Goal: Navigation & Orientation: Find specific page/section

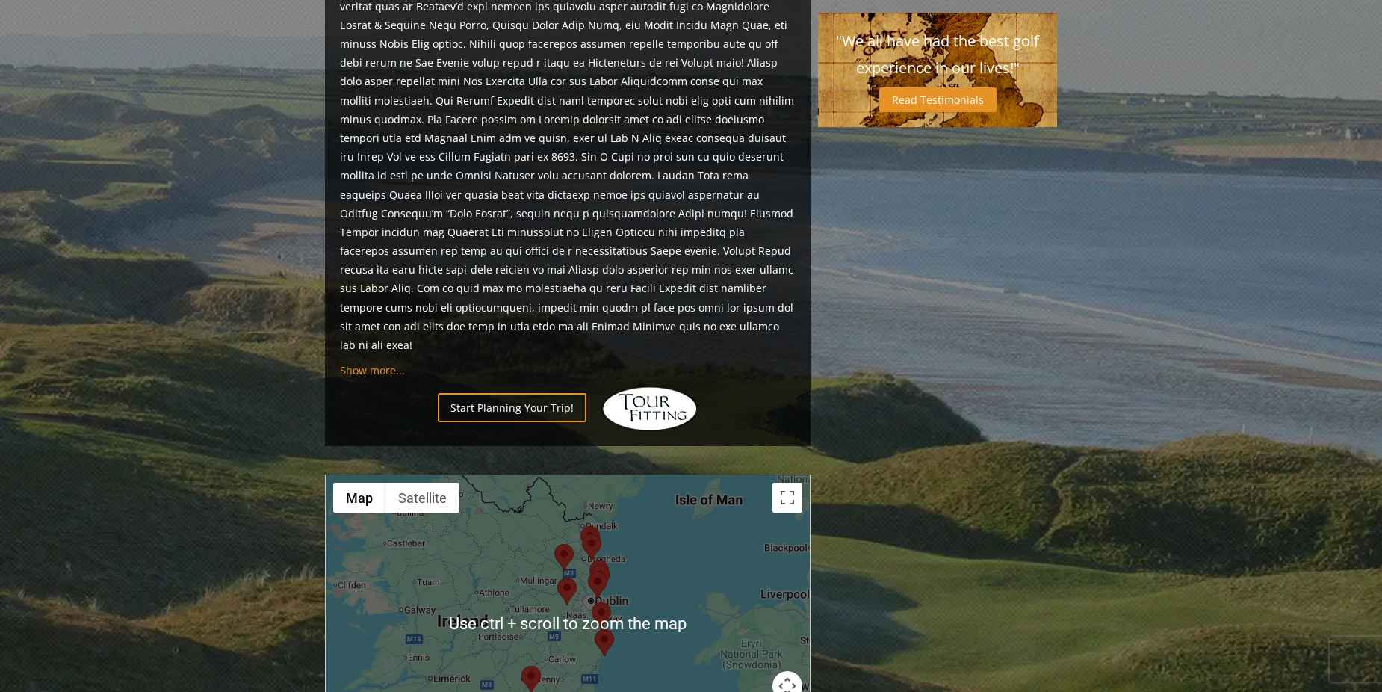
scroll to position [896, 0]
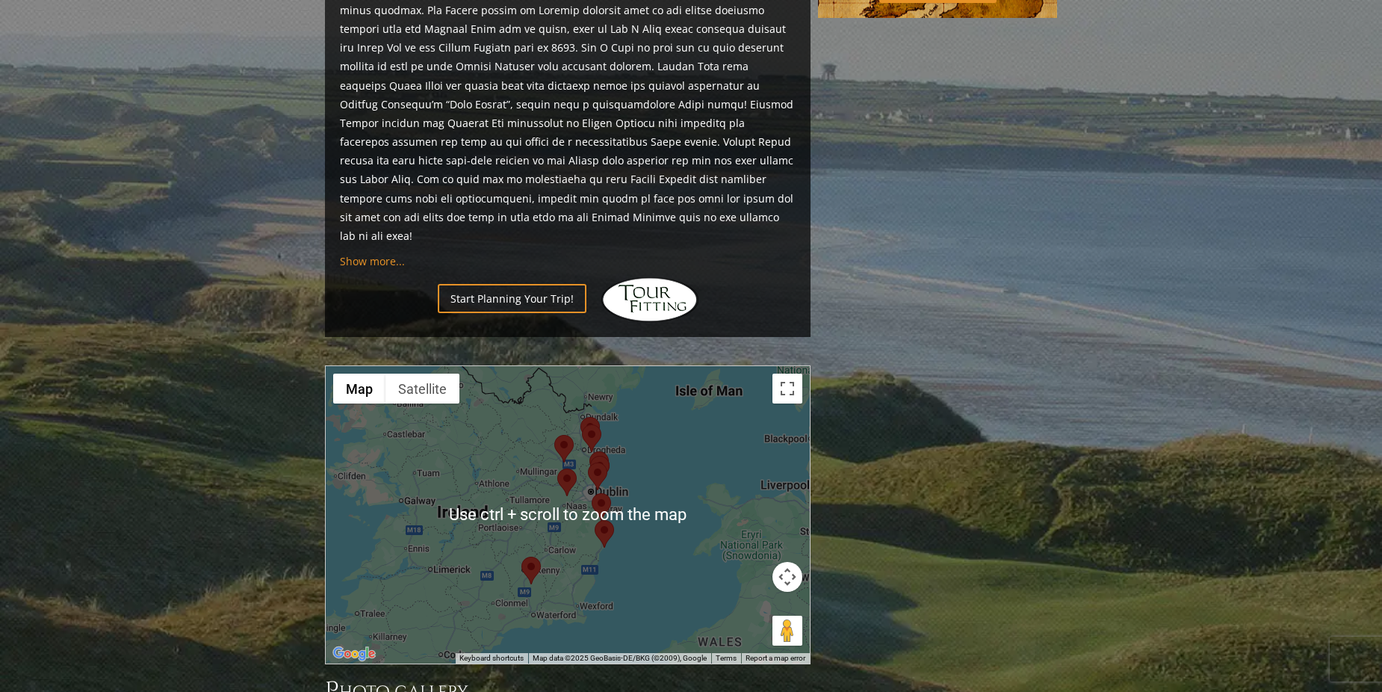
click at [698, 426] on div at bounding box center [568, 514] width 484 height 297
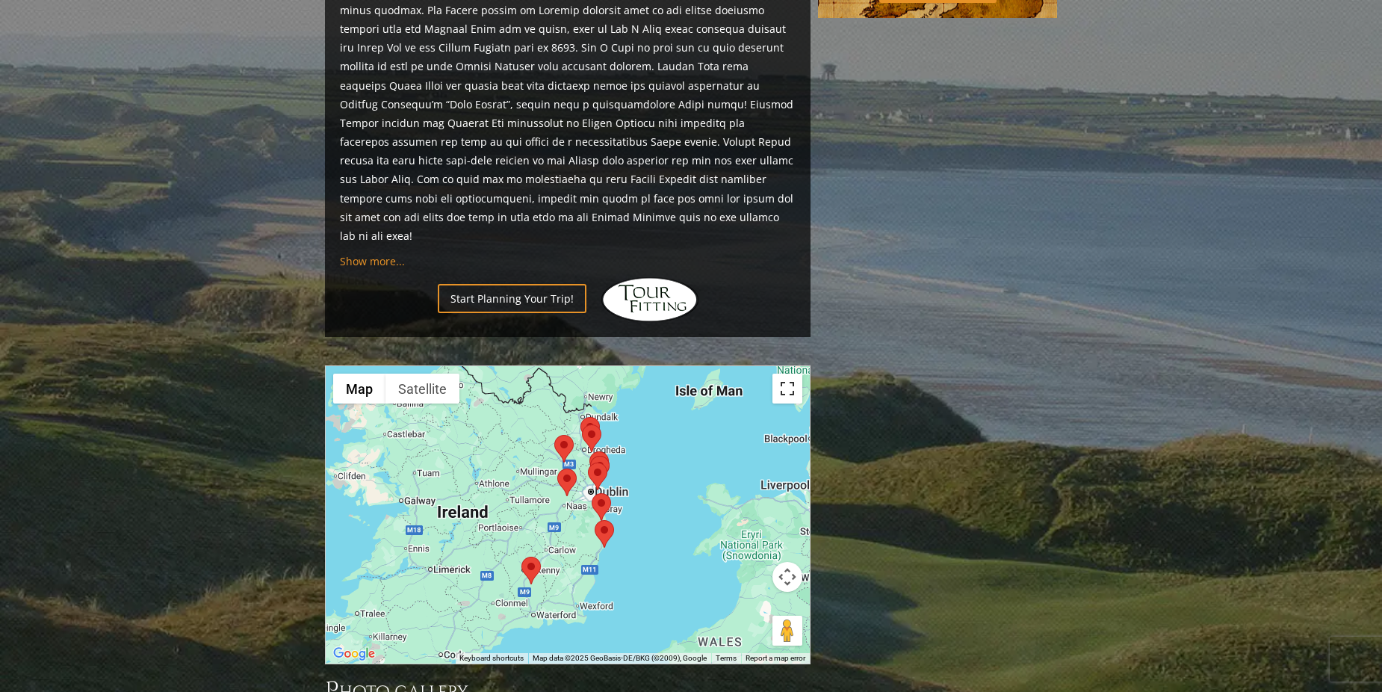
click at [787, 374] on button "Toggle fullscreen view" at bounding box center [787, 389] width 30 height 30
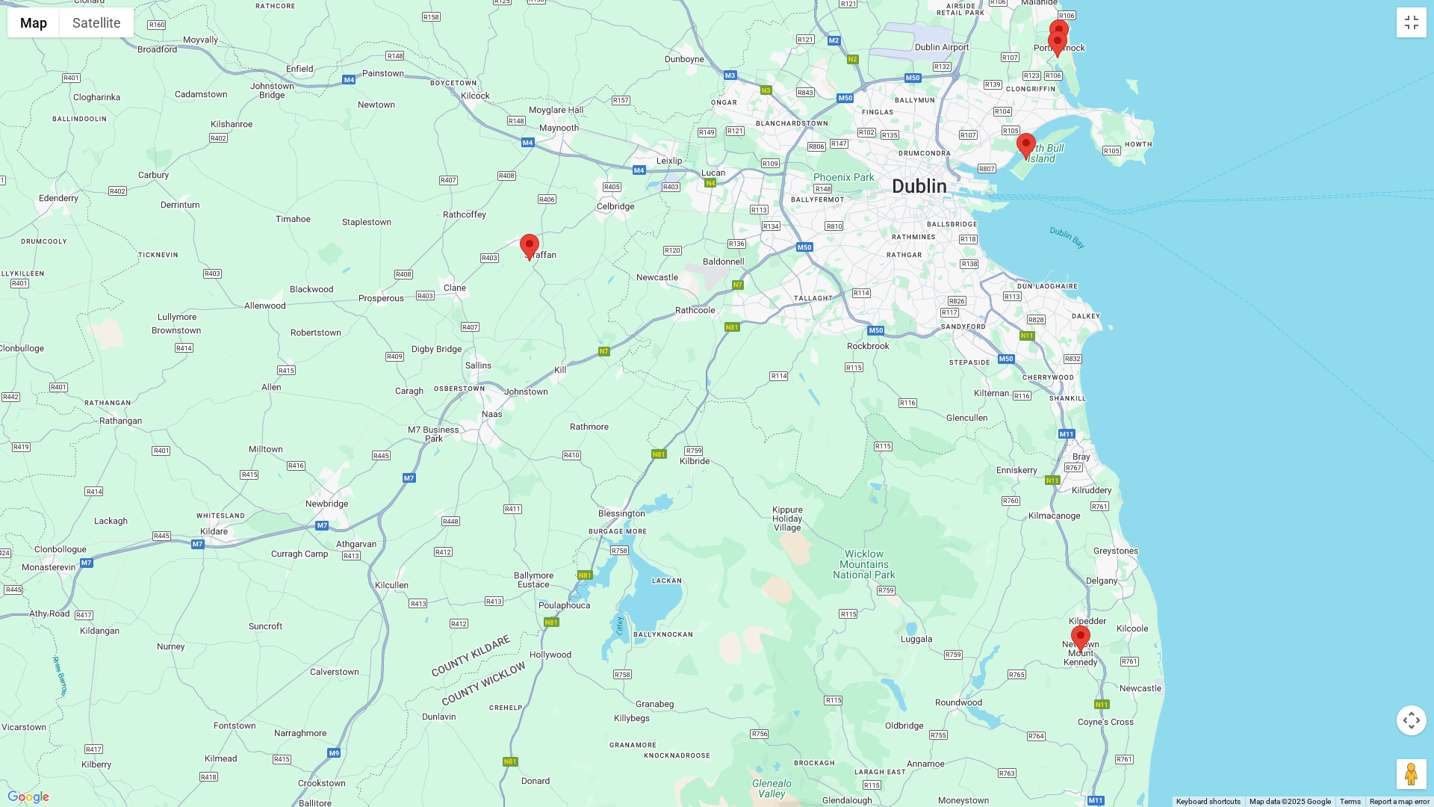
drag, startPoint x: 353, startPoint y: 291, endPoint x: 905, endPoint y: 559, distance: 612.7
click at [905, 559] on div at bounding box center [717, 403] width 1434 height 807
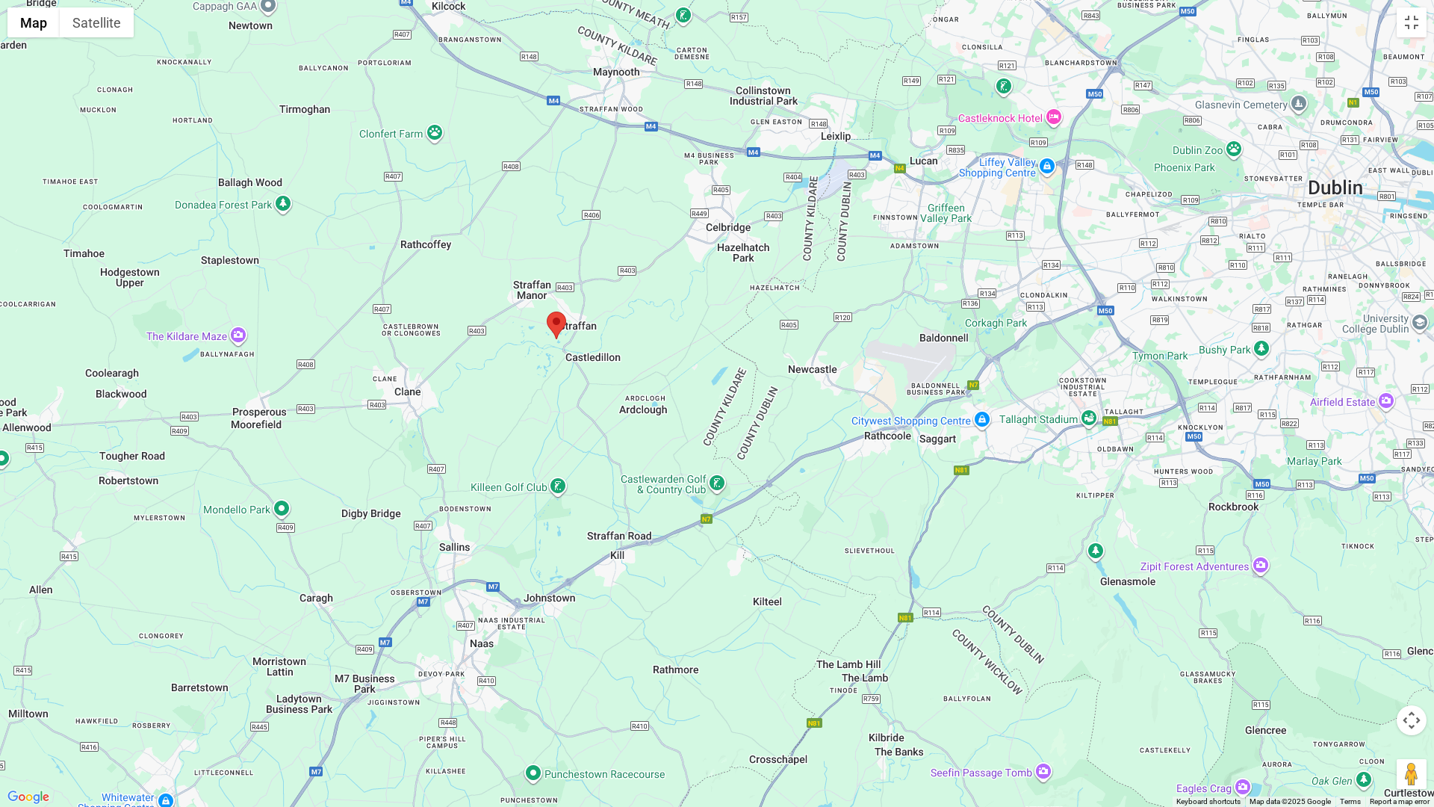
drag, startPoint x: 541, startPoint y: 237, endPoint x: 562, endPoint y: 340, distance: 105.2
click at [562, 340] on div "To navigate, press the arrow keys." at bounding box center [717, 403] width 1434 height 807
click at [556, 320] on img at bounding box center [556, 326] width 19 height 28
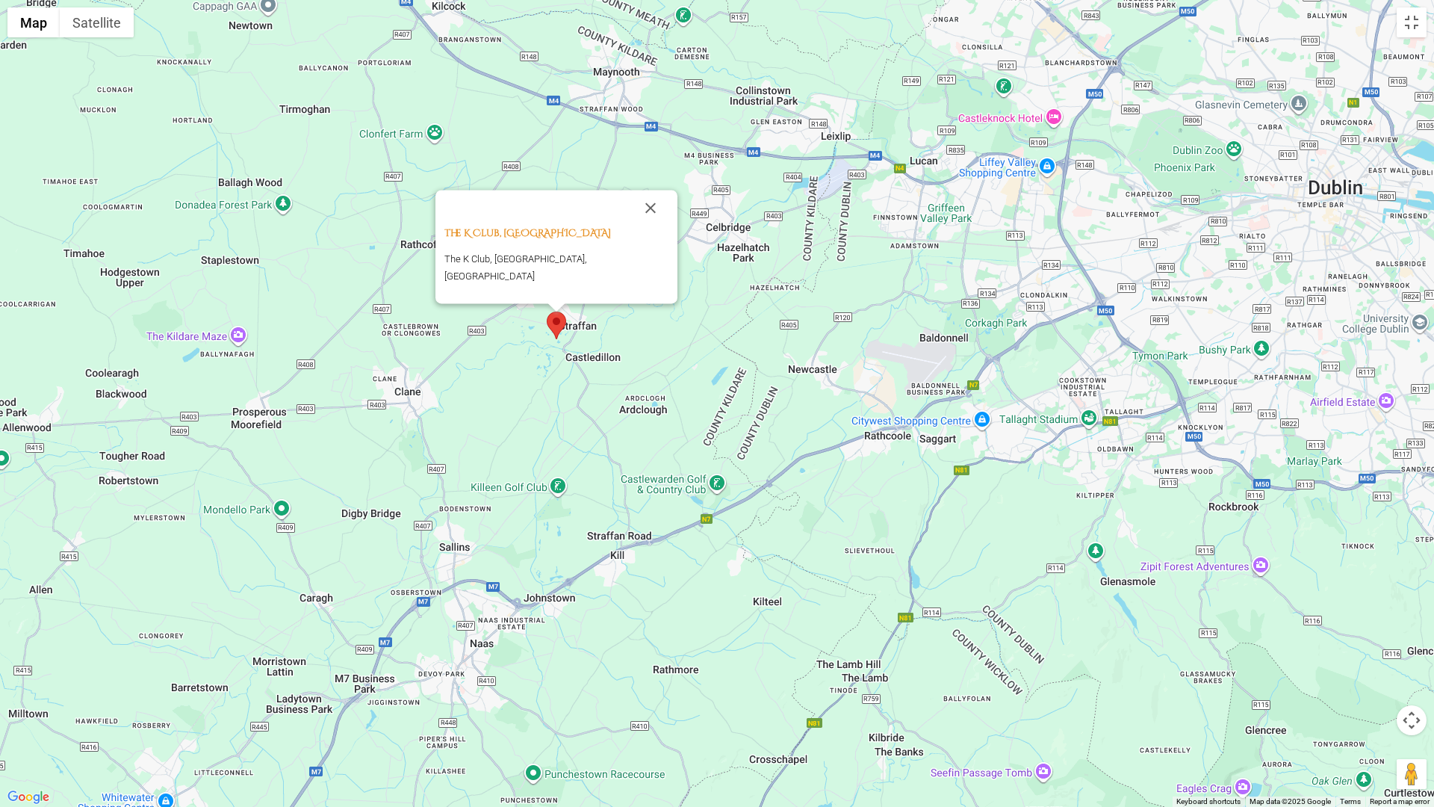
click at [769, 371] on div "The K Club, Kildare Ireland The K Club, [GEOGRAPHIC_DATA], [GEOGRAPHIC_DATA]" at bounding box center [717, 403] width 1434 height 807
click at [633, 222] on button "Close" at bounding box center [651, 208] width 36 height 36
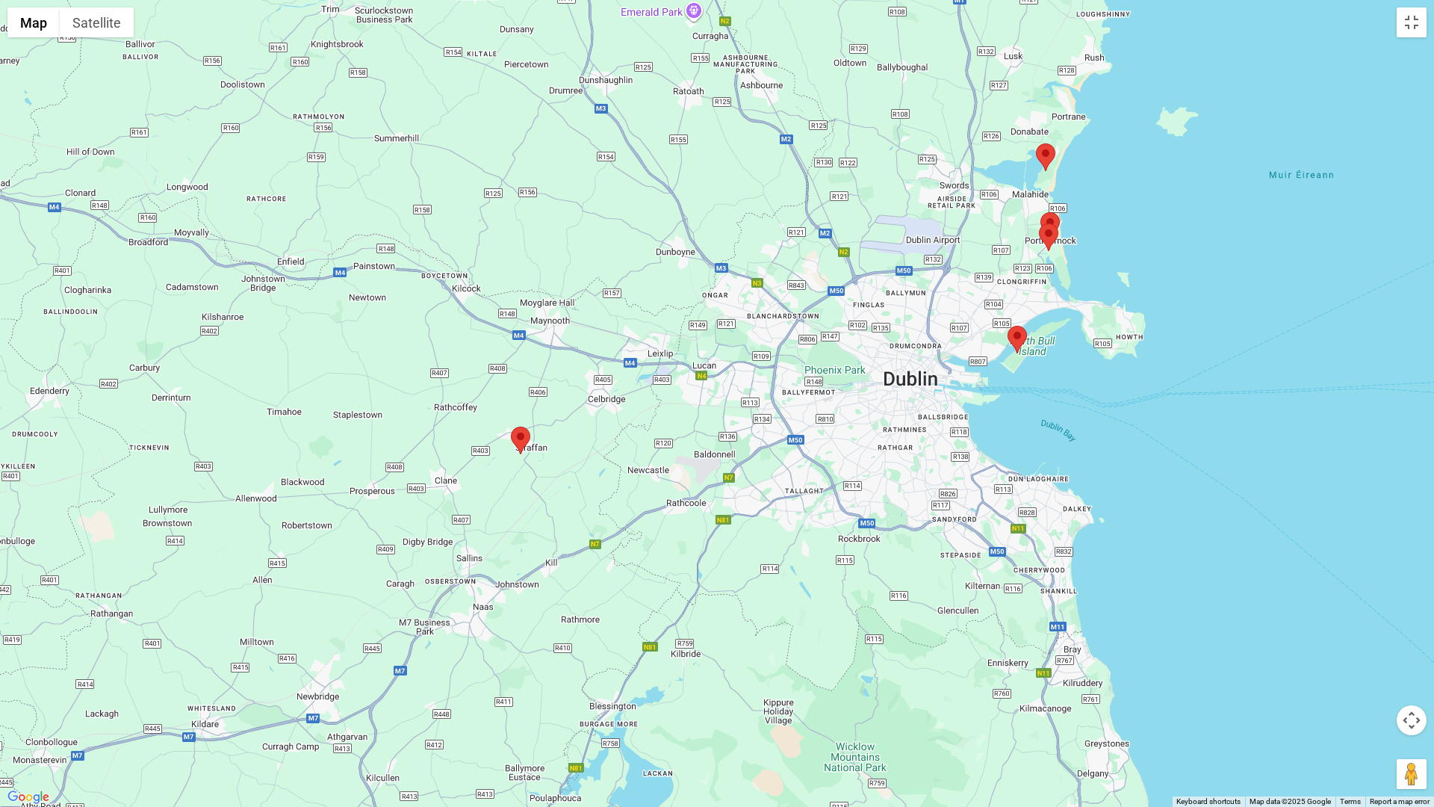
drag, startPoint x: 1116, startPoint y: 352, endPoint x: 960, endPoint y: 457, distance: 188.3
click at [960, 457] on div at bounding box center [717, 403] width 1434 height 807
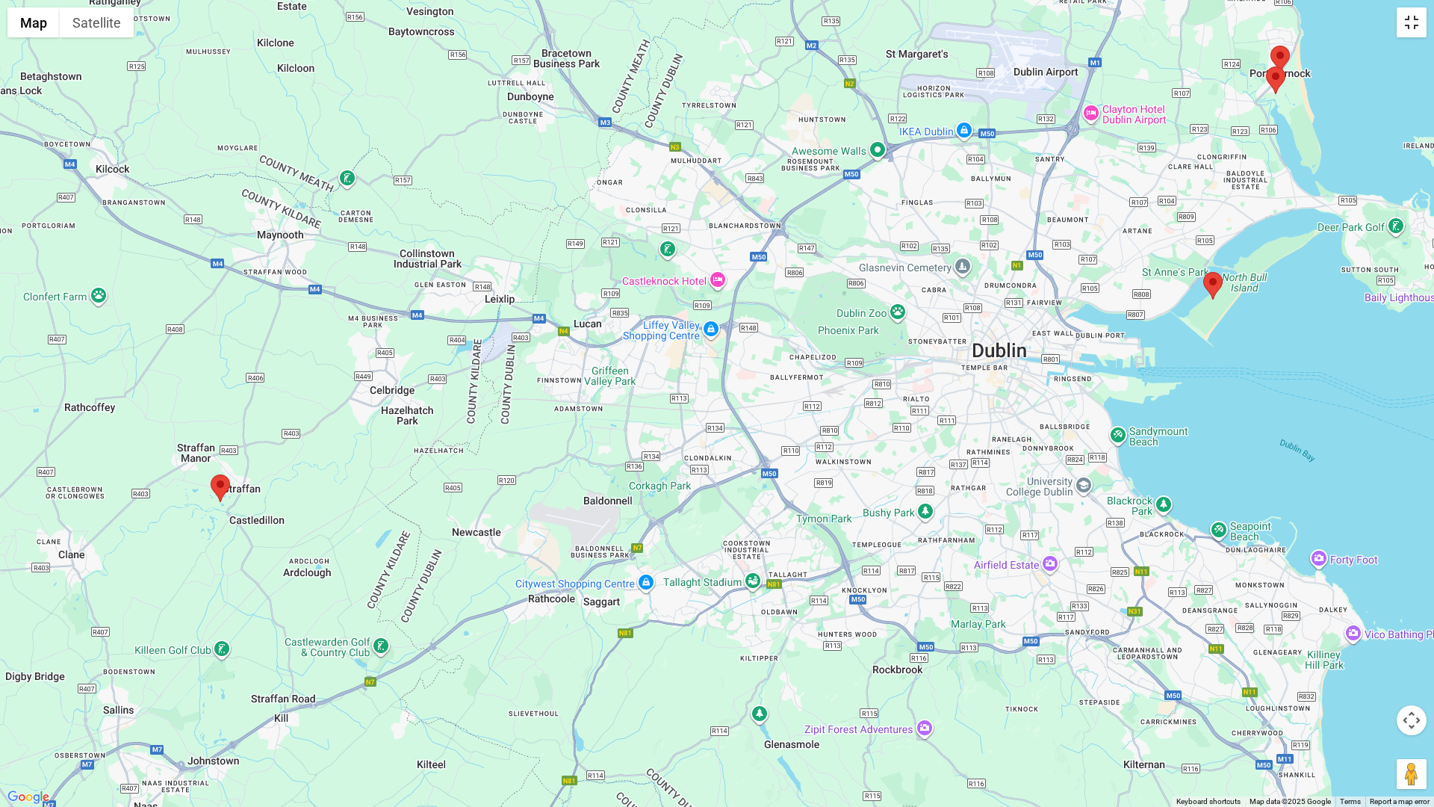
click at [1381, 31] on button "Toggle fullscreen view" at bounding box center [1412, 22] width 30 height 30
